Goal: Contribute content: Add original content to the website for others to see

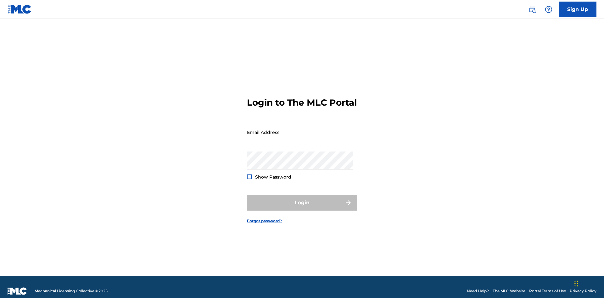
scroll to position [8, 0]
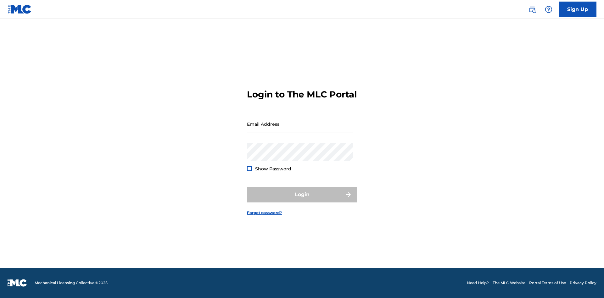
click at [300, 129] on input "Email Address" at bounding box center [300, 124] width 106 height 18
type input "[EMAIL_ADDRESS][DOMAIN_NAME]"
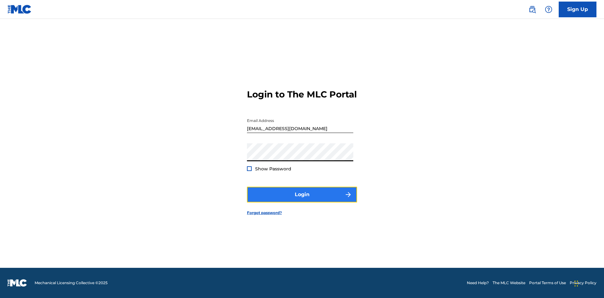
click at [302, 200] on button "Login" at bounding box center [302, 195] width 110 height 16
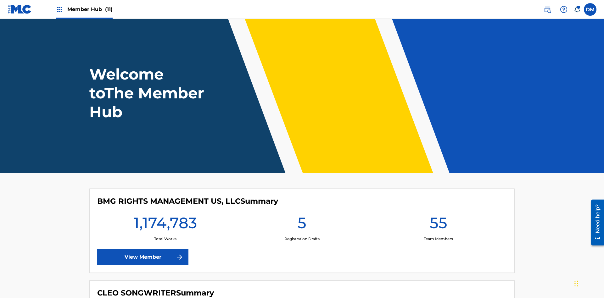
click at [90, 9] on span "Member Hub (11)" at bounding box center [89, 9] width 45 height 7
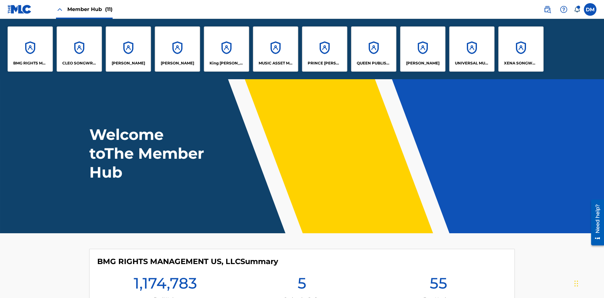
scroll to position [23, 0]
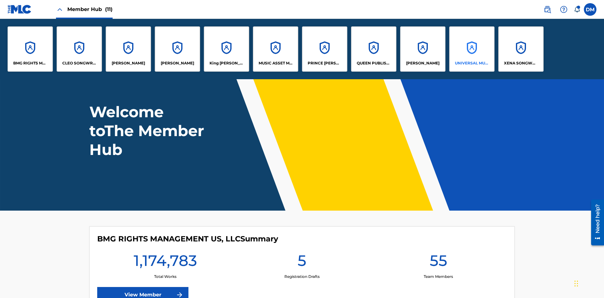
click at [472, 63] on p "UNIVERSAL MUSIC PUB GROUP" at bounding box center [472, 63] width 34 height 6
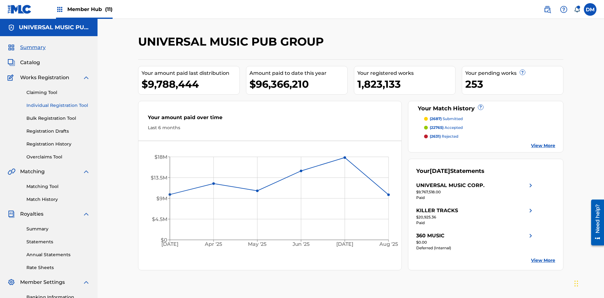
click at [58, 102] on link "Individual Registration Tool" at bounding box center [58, 105] width 64 height 7
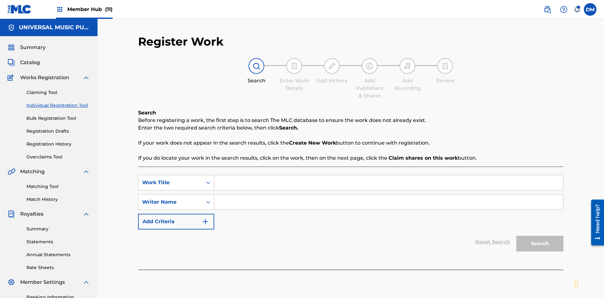
click at [389, 175] on input "Search Form" at bounding box center [388, 182] width 349 height 15
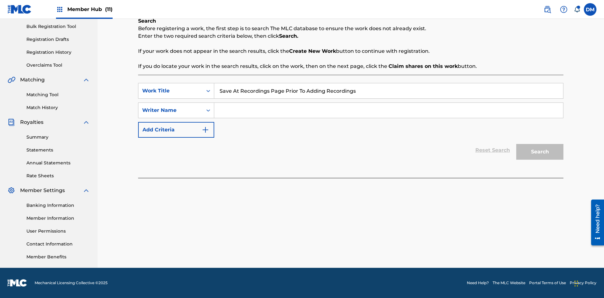
type input "Save At Recordings Page Prior To Adding Recordings"
click at [389, 110] on input "Search Form" at bounding box center [388, 110] width 349 height 15
type input "QWERTYUIOP"
click at [540, 152] on button "Search" at bounding box center [539, 152] width 47 height 16
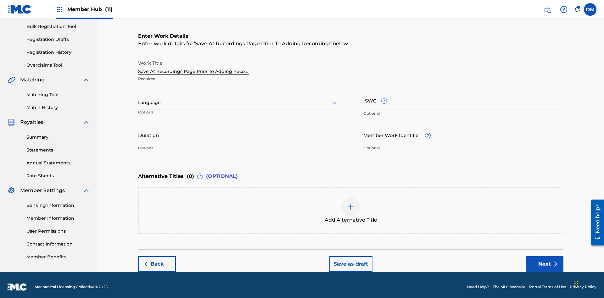
click at [238, 131] on input "Duration" at bounding box center [238, 135] width 200 height 18
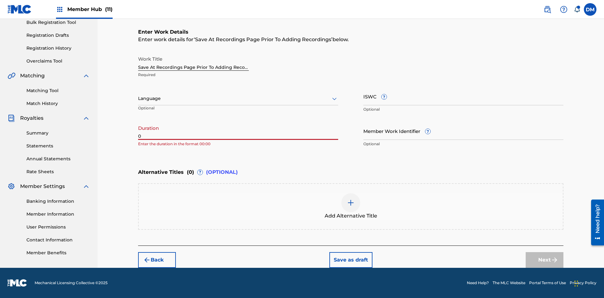
click at [238, 131] on input "0" at bounding box center [238, 131] width 200 height 18
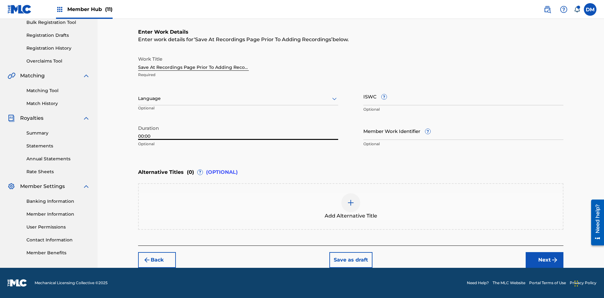
type input "00:00"
click at [335, 99] on icon at bounding box center [335, 99] width 8 height 8
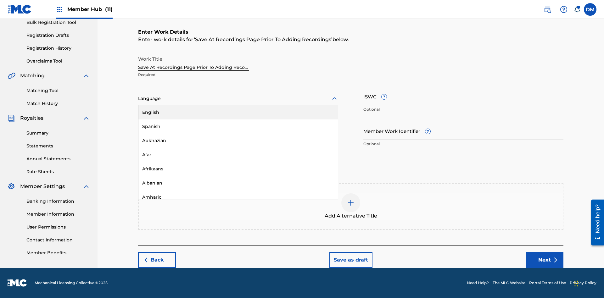
click at [238, 155] on div "Afar" at bounding box center [238, 155] width 200 height 14
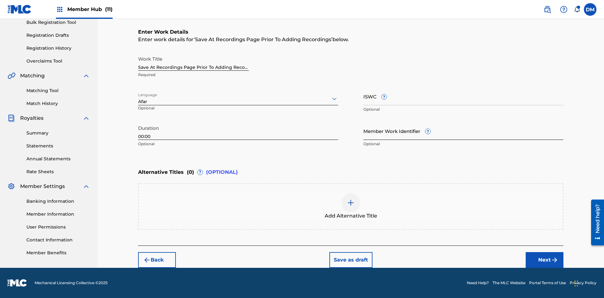
click at [464, 131] on input "Member Work Identifier ?" at bounding box center [464, 131] width 200 height 18
type input "[PHONE_NUMBER]"
click at [464, 96] on input "ISWC ?" at bounding box center [464, 96] width 200 height 18
type input "T-123.456.789-4"
click at [351, 206] on img at bounding box center [351, 203] width 8 height 8
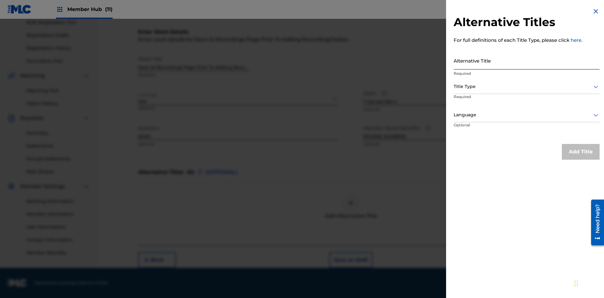
click at [527, 60] on input "Alternative Title" at bounding box center [527, 61] width 146 height 18
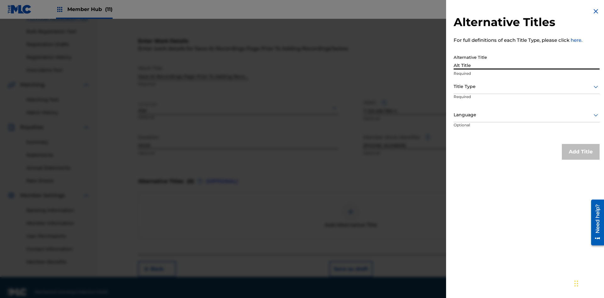
type input "Alt Title"
click at [527, 87] on div at bounding box center [527, 87] width 146 height 8
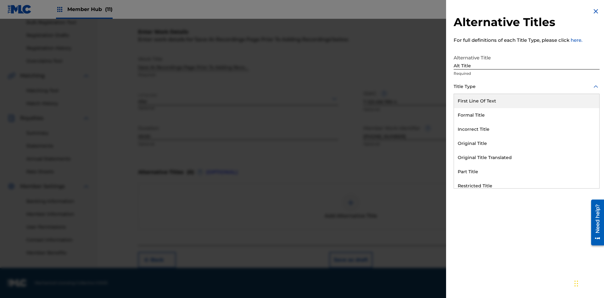
click at [527, 144] on div "Original Title" at bounding box center [526, 144] width 145 height 14
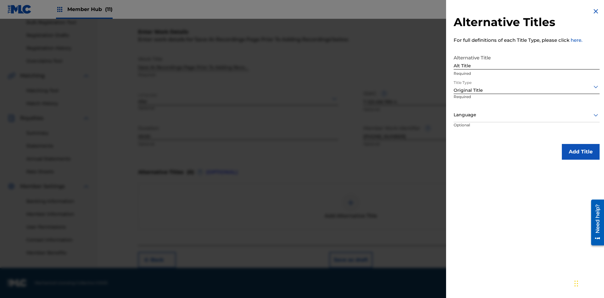
click at [527, 115] on div at bounding box center [527, 115] width 146 height 8
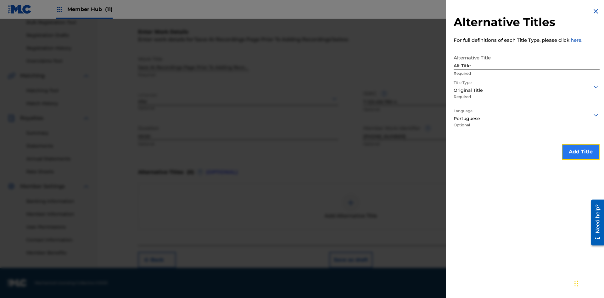
click at [581, 152] on button "Add Title" at bounding box center [581, 152] width 38 height 16
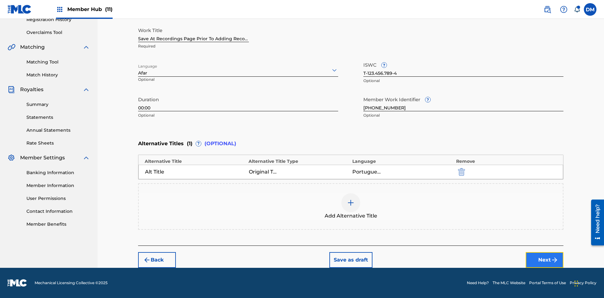
click at [545, 260] on button "Next" at bounding box center [545, 260] width 38 height 16
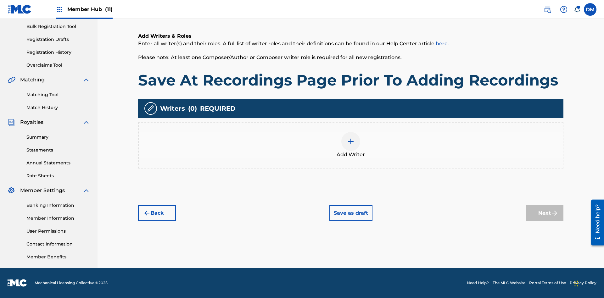
click at [351, 145] on img at bounding box center [351, 142] width 8 height 8
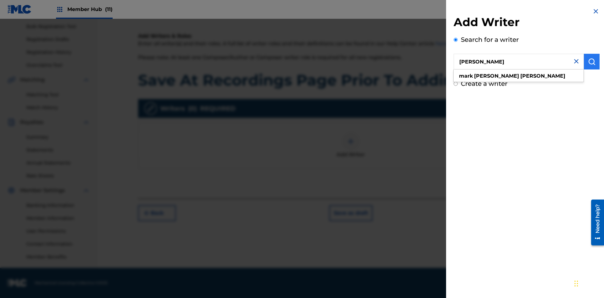
type input "[PERSON_NAME]"
click at [592, 62] on img "submit" at bounding box center [592, 62] width 8 height 8
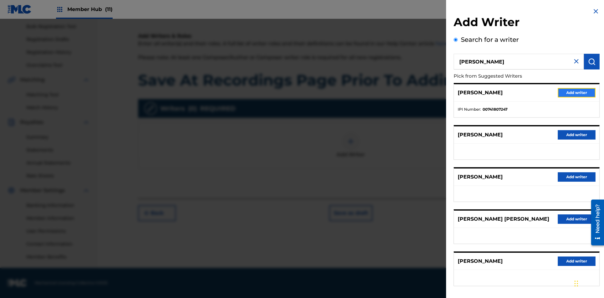
click at [577, 93] on button "Add writer" at bounding box center [577, 92] width 38 height 9
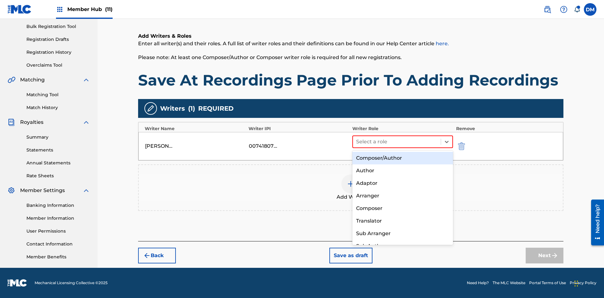
click at [403, 208] on div "Composer" at bounding box center [402, 208] width 101 height 13
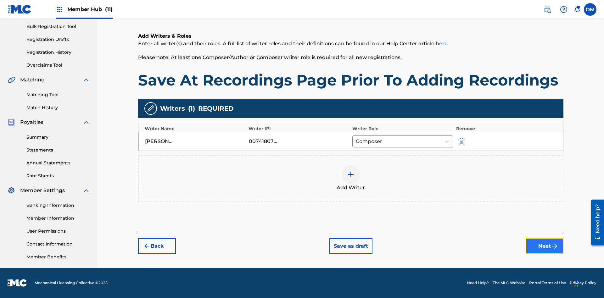
click at [545, 246] on button "Next" at bounding box center [545, 247] width 38 height 16
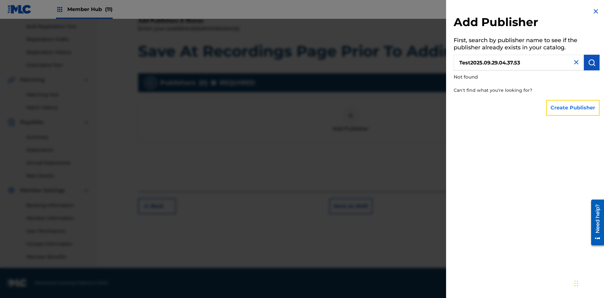
click at [573, 108] on button "Create Publisher" at bounding box center [573, 108] width 54 height 16
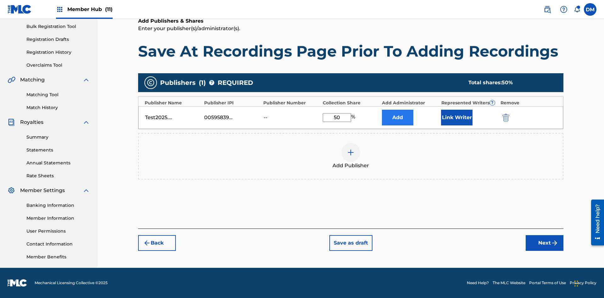
type input "50"
click at [457, 117] on button "Link Writer" at bounding box center [456, 118] width 31 height 16
click at [457, 126] on button "Link Writer" at bounding box center [456, 118] width 31 height 16
click at [398, 125] on button "Add" at bounding box center [397, 118] width 31 height 16
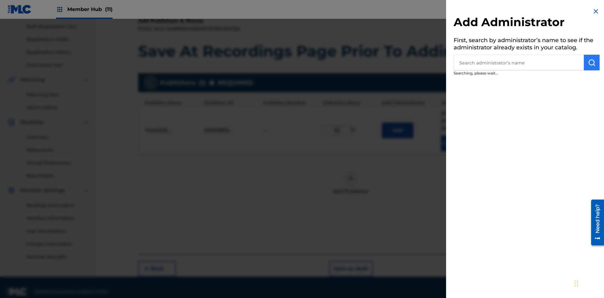
click at [519, 63] on input "text" at bounding box center [519, 63] width 130 height 16
click at [592, 63] on img "submit" at bounding box center [592, 63] width 8 height 8
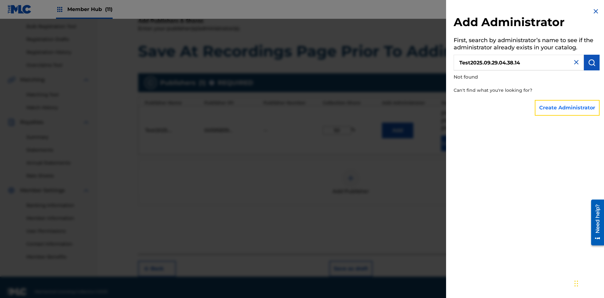
click at [568, 108] on button "Create Administrator" at bounding box center [567, 108] width 65 height 16
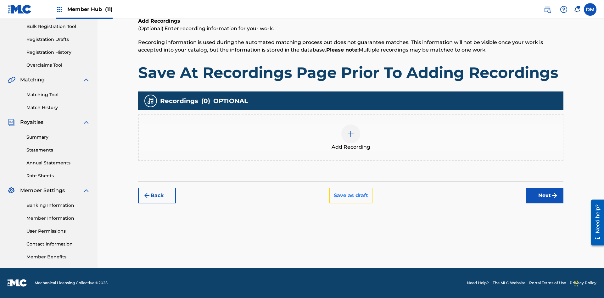
click at [351, 195] on button "Save as draft" at bounding box center [351, 196] width 43 height 16
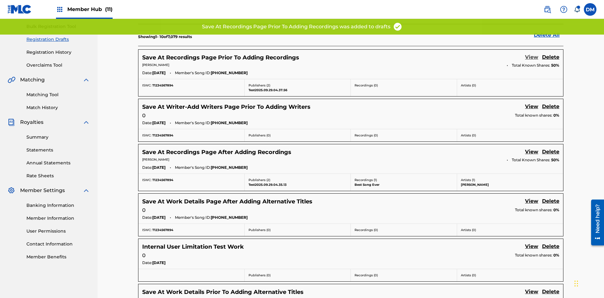
click at [532, 54] on link "View" at bounding box center [531, 58] width 13 height 8
